Goal: Obtain resource: Obtain resource

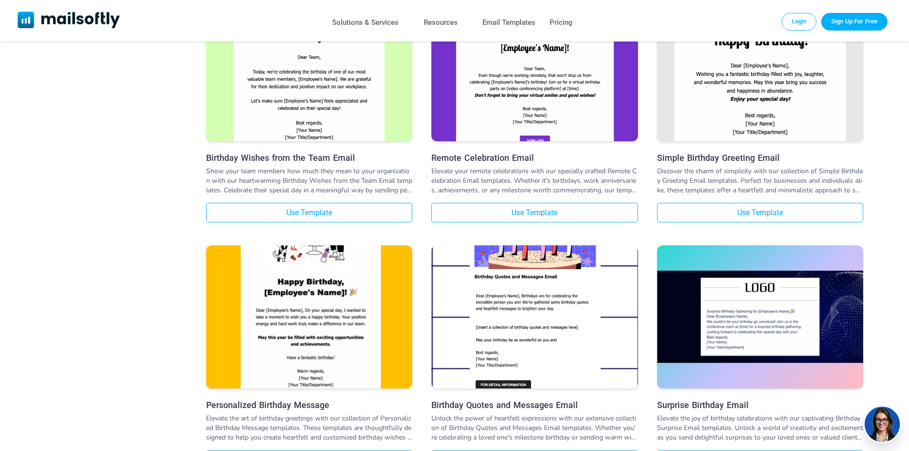
scroll to position [621, 0]
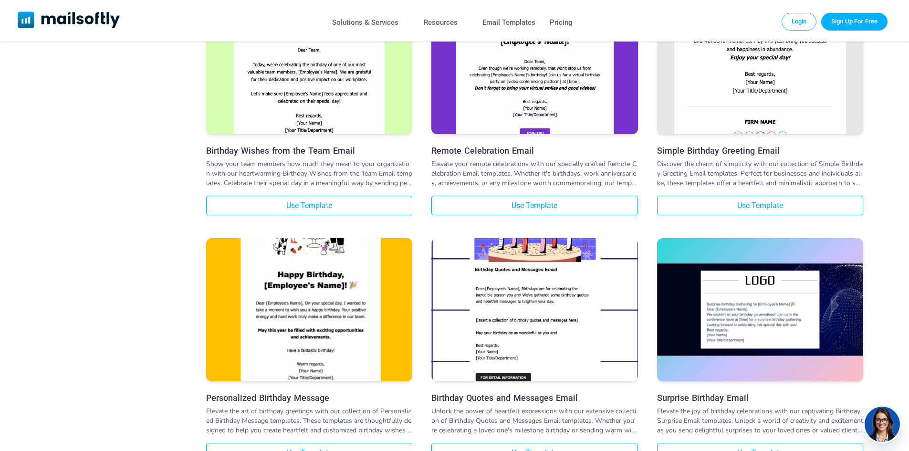
click at [774, 106] on img at bounding box center [760, 28] width 206 height 343
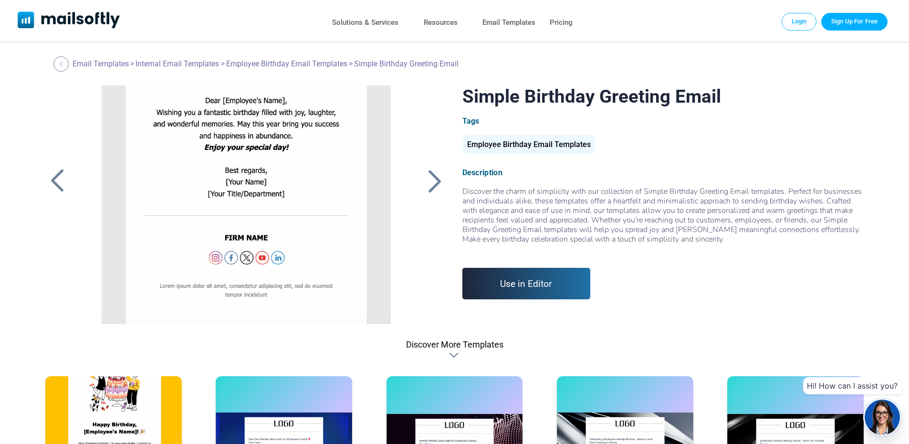
scroll to position [231, 0]
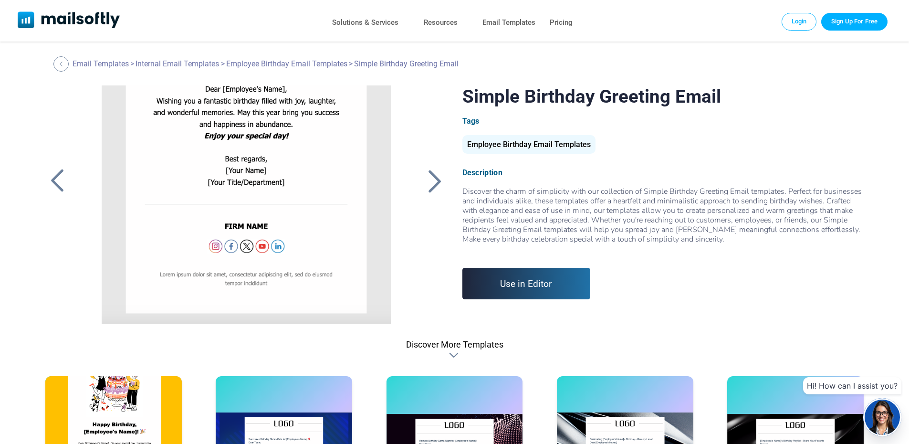
click at [525, 277] on link "Use in Editor" at bounding box center [527, 284] width 128 height 32
